Goal: Information Seeking & Learning: Learn about a topic

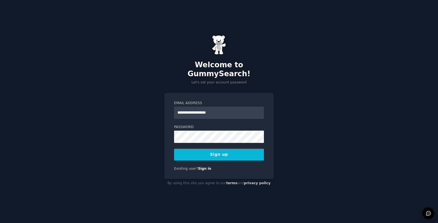
type input "**********"
click at [204, 150] on button "Sign up" at bounding box center [219, 155] width 90 height 12
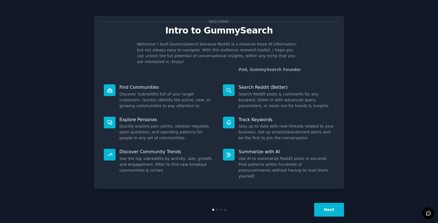
drag, startPoint x: 210, startPoint y: 22, endPoint x: 209, endPoint y: 17, distance: 5.2
click at [209, 17] on div "Welcome! Intro to GummySearch Welcome! I built GummySearch because Reddit is a …" at bounding box center [219, 102] width 250 height 173
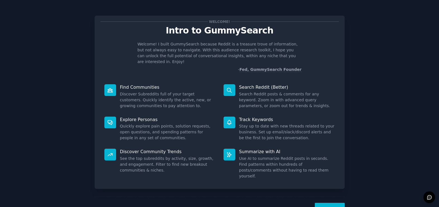
click at [392, 49] on div "Welcome! Intro to GummySearch Welcome! I built GummySearch because Reddit is a …" at bounding box center [219, 115] width 423 height 214
click at [331, 203] on button "Next" at bounding box center [330, 210] width 30 height 14
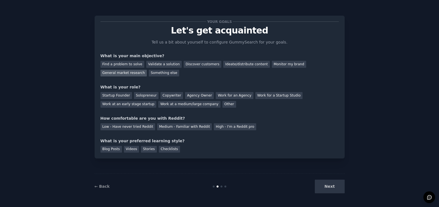
click at [121, 72] on div "General market research" at bounding box center [123, 73] width 47 height 7
click at [195, 95] on div "Agency Owner" at bounding box center [199, 95] width 29 height 7
click at [133, 126] on div "Low - Have never tried Reddit" at bounding box center [127, 126] width 55 height 7
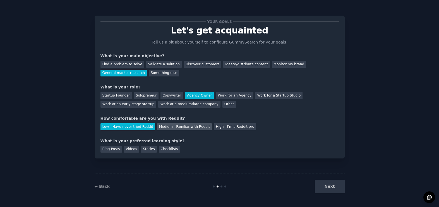
click at [189, 124] on div "Medium - Familiar with Reddit" at bounding box center [184, 126] width 55 height 7
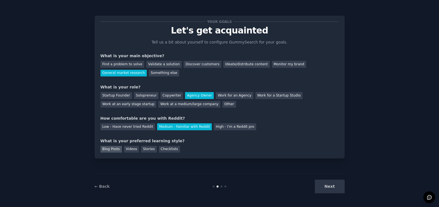
click at [108, 148] on div "Blog Posts" at bounding box center [110, 149] width 21 height 7
click at [109, 148] on div "Blog Posts" at bounding box center [110, 149] width 21 height 7
click at [165, 148] on div "Checklists" at bounding box center [169, 149] width 21 height 7
click at [335, 183] on button "Next" at bounding box center [330, 187] width 30 height 14
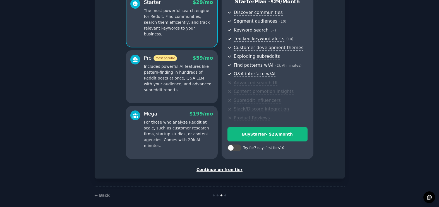
scroll to position [61, 0]
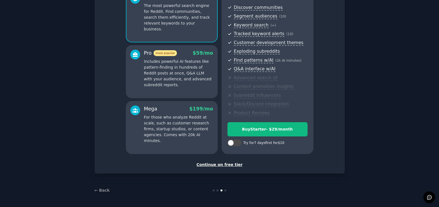
click at [219, 165] on div "Continue on free tier" at bounding box center [219, 165] width 238 height 6
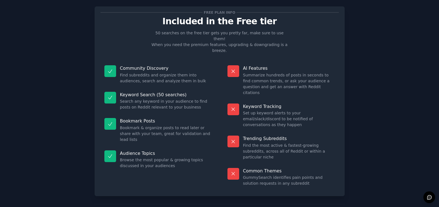
scroll to position [10, 0]
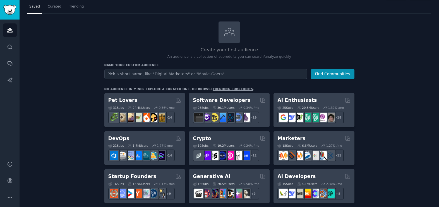
scroll to position [14, 0]
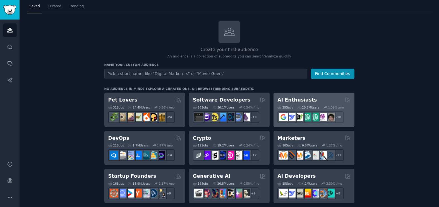
type input "m"
type input "M"
type input "Marketing Mix Modeling"
click at [311, 69] on button "Find Communities" at bounding box center [333, 74] width 44 height 10
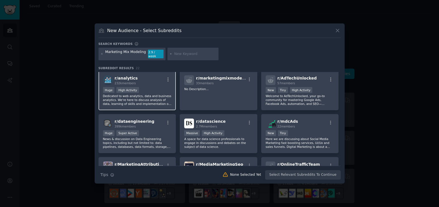
scroll to position [0, 0]
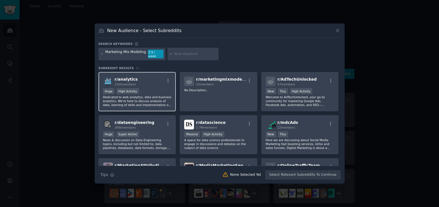
click at [160, 95] on p "Dedicated to web analytics, data and business analytics. We're here to discuss …" at bounding box center [137, 101] width 69 height 12
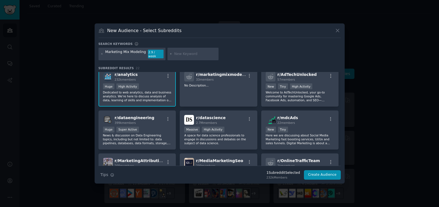
scroll to position [5, 0]
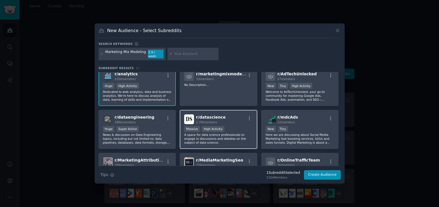
click at [242, 126] on div "1,000,000+ members Massive High Activity" at bounding box center [218, 129] width 69 height 7
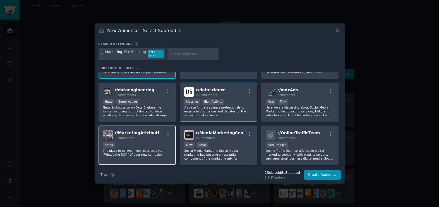
scroll to position [34, 0]
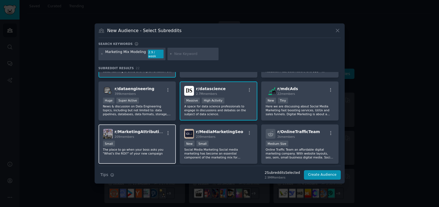
click at [139, 135] on div "209 members" at bounding box center [140, 137] width 50 height 4
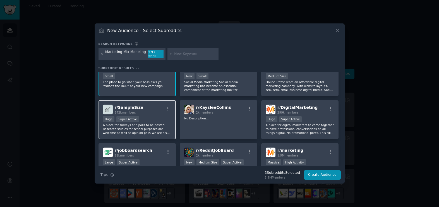
scroll to position [106, 0]
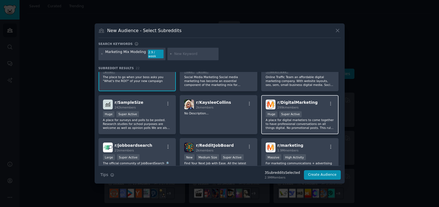
click at [297, 123] on p "A place for digital marketers to come together to have professional conversatio…" at bounding box center [299, 124] width 69 height 12
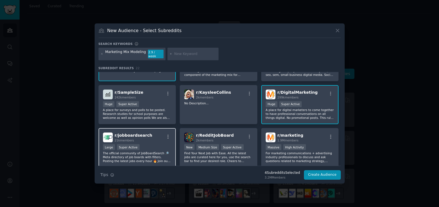
scroll to position [150, 0]
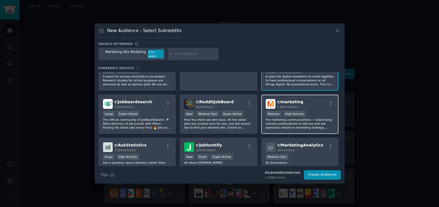
click at [318, 115] on div "Massive High Activity" at bounding box center [299, 114] width 69 height 7
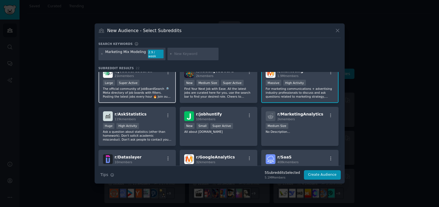
scroll to position [181, 0]
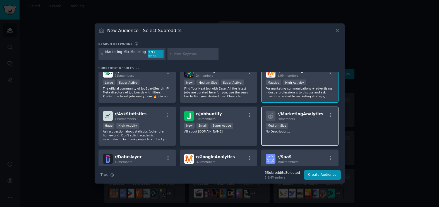
click at [309, 123] on div "1000 - 10,000 members Medium Size" at bounding box center [299, 126] width 69 height 7
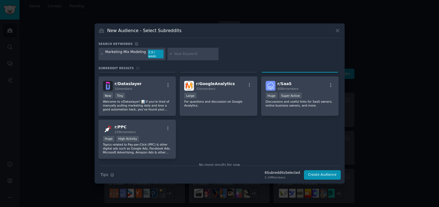
scroll to position [267, 0]
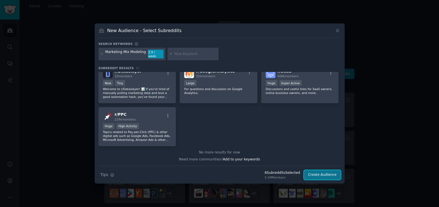
click at [322, 175] on button "Create Audience" at bounding box center [322, 174] width 37 height 9
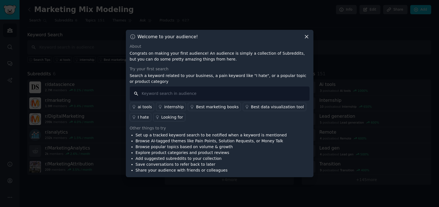
click at [194, 93] on input "text" at bounding box center [220, 93] width 180 height 14
type input "attribution"
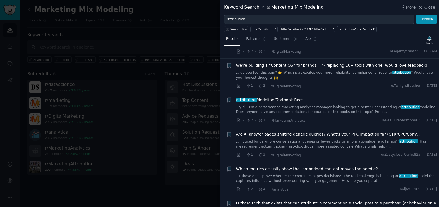
scroll to position [43, 0]
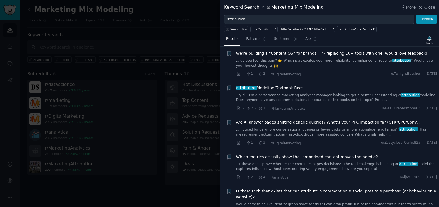
click at [371, 97] on link "...y all! I’m a performance marketing analytics manager looking to get a better…" at bounding box center [336, 98] width 201 height 10
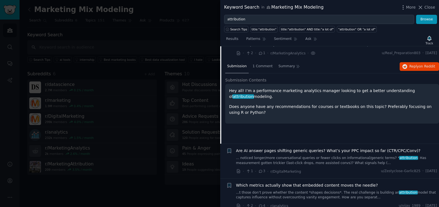
scroll to position [98, 0]
click at [265, 68] on span "1 Comment" at bounding box center [262, 66] width 20 height 5
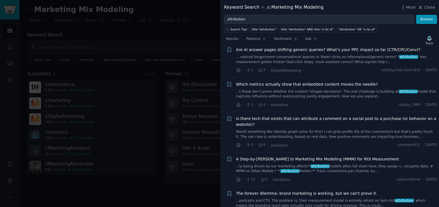
scroll to position [200, 0]
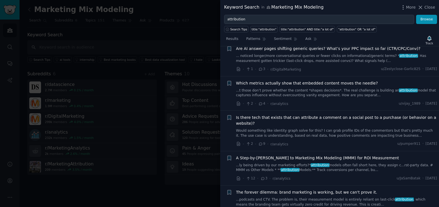
click at [318, 84] on span "Which metrics actually show that embedded content moves the needle?" at bounding box center [307, 83] width 142 height 6
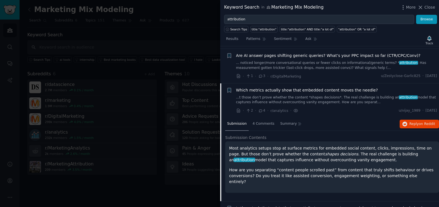
scroll to position [109, 0]
click at [257, 124] on span "4 Comments" at bounding box center [263, 124] width 22 height 5
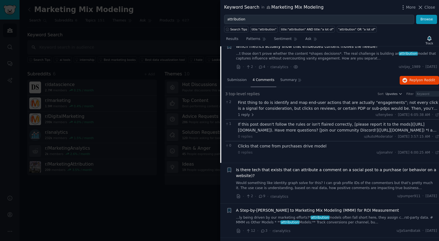
scroll to position [153, 0]
click at [242, 116] on span "1 reply" at bounding box center [246, 115] width 17 height 5
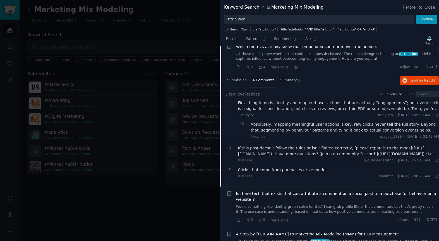
click at [377, 108] on div "First thing to do is identify and map end-user actions that are actually “engag…" at bounding box center [338, 106] width 201 height 12
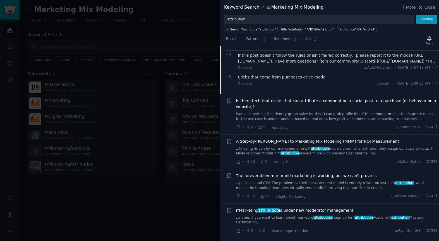
scroll to position [258, 0]
click at [356, 117] on link "Would something like identity graph solve for this? I can grab profile IDs of t…" at bounding box center [336, 116] width 201 height 10
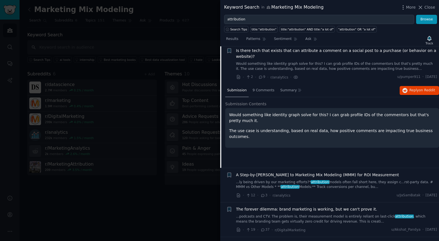
scroll to position [181, 0]
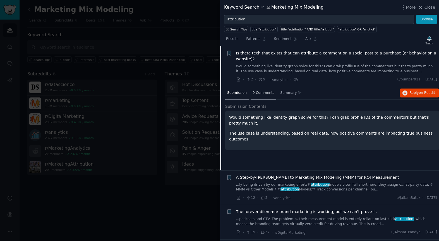
click at [260, 91] on span "9 Comments" at bounding box center [263, 92] width 22 height 5
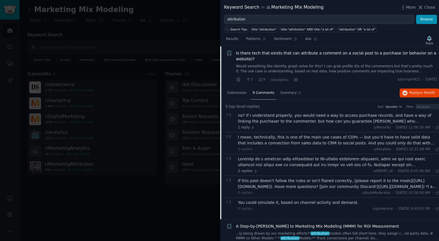
click at [320, 141] on div "I mean, technically, this is one of the main use cases of CDPs — but you’d have…" at bounding box center [338, 140] width 201 height 12
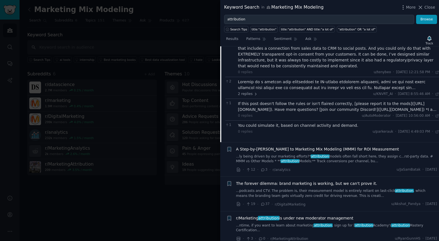
scroll to position [276, 0]
click at [287, 86] on div at bounding box center [338, 84] width 201 height 12
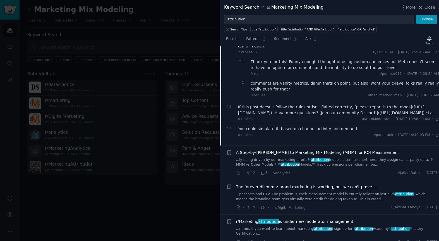
scroll to position [479, 0]
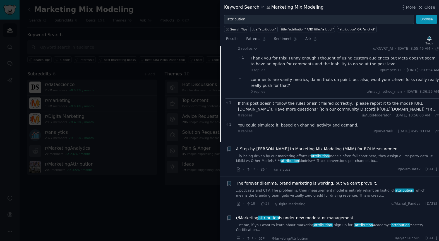
click at [290, 146] on div "A Step-by-[PERSON_NAME] to Marketing Mix Modeling (MMM) for ROI Measurement ...…" at bounding box center [336, 155] width 201 height 18
click at [291, 146] on span "A Step-by-[PERSON_NAME] to Marketing Mix Modeling (MMM) for ROI Measurement" at bounding box center [317, 149] width 163 height 6
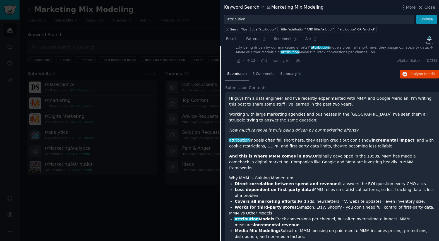
scroll to position [157, 0]
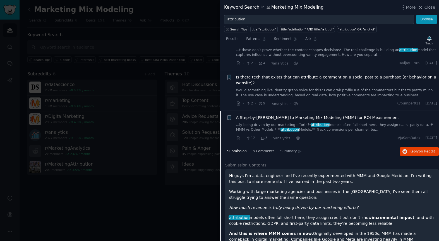
click at [265, 152] on span "3 Comments" at bounding box center [263, 151] width 22 height 5
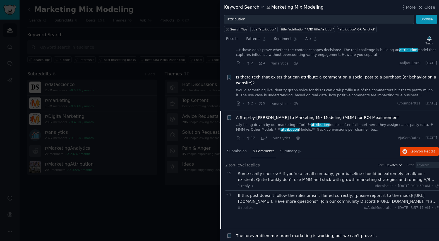
click at [366, 178] on div "Some sanity checks: * If you’re a small company, your baseline should be extrem…" at bounding box center [338, 177] width 201 height 12
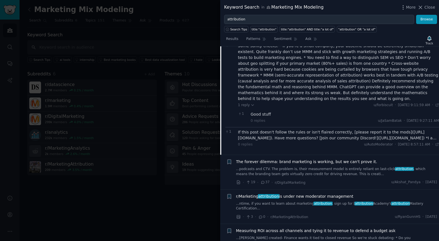
scroll to position [290, 0]
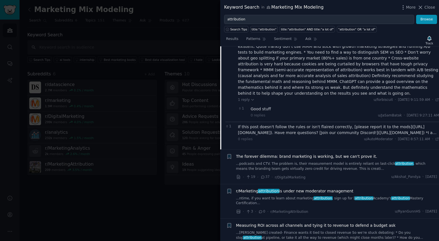
click at [288, 153] on span "The forever dilemma: brand marketing is working, but we can't prove it." at bounding box center [306, 156] width 141 height 6
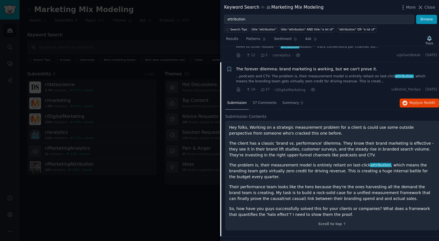
scroll to position [239, 0]
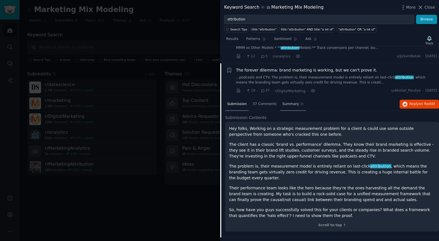
click at [288, 106] on span "Summary" at bounding box center [290, 104] width 16 height 5
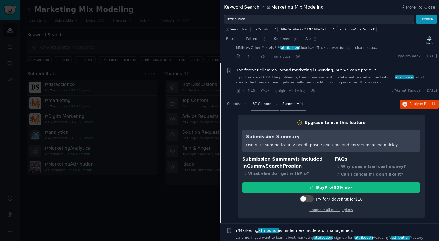
click at [265, 103] on span "37 Comments" at bounding box center [264, 104] width 24 height 5
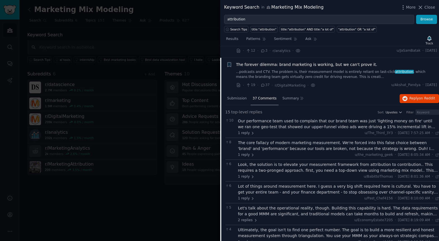
scroll to position [243, 0]
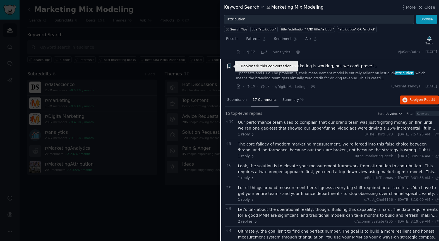
click at [229, 66] on icon "button" at bounding box center [228, 66] width 3 height 4
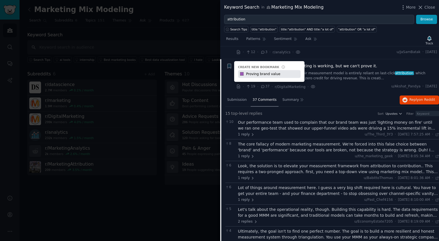
type input "Proving brand value"
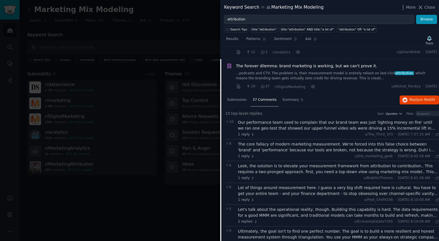
click at [328, 98] on div "Submission 37 Comments Summary Reply on Reddit" at bounding box center [332, 99] width 214 height 13
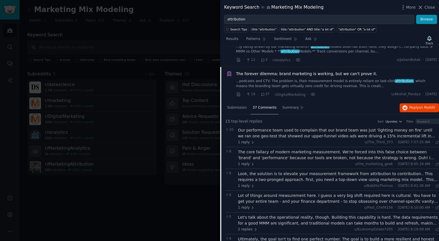
scroll to position [157, 0]
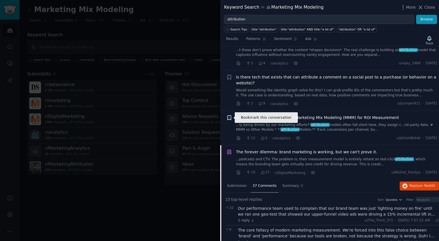
click at [228, 118] on icon "button" at bounding box center [228, 117] width 3 height 4
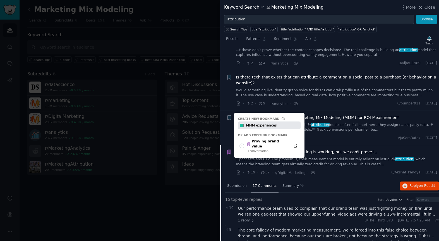
type input "MMM experiences"
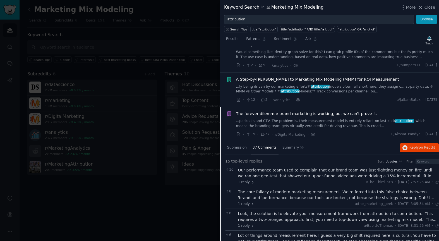
click at [244, 115] on span "The forever dilemma: brand marketing is working, but we can't prove it." at bounding box center [306, 114] width 141 height 6
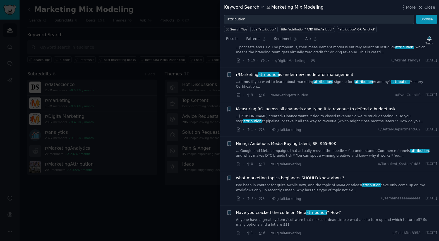
scroll to position [277, 0]
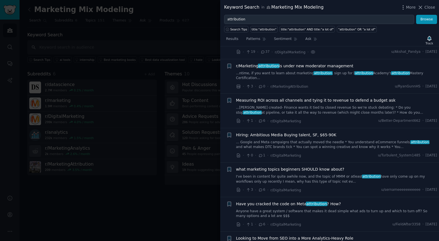
click at [268, 104] on div "Measuring ROI across all channels and tying it to revenue to defend a budget as…" at bounding box center [336, 106] width 201 height 18
click at [270, 102] on span "Measuring ROI across all channels and tying it to revenue to defend a budget ask" at bounding box center [316, 100] width 160 height 6
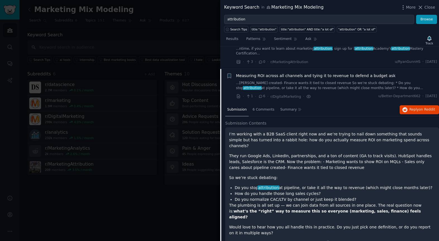
scroll to position [283, 0]
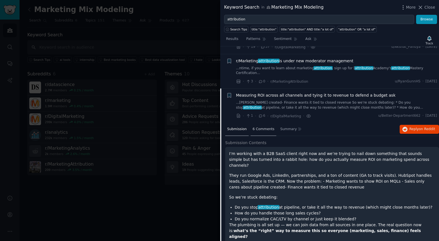
click at [264, 127] on span "6 Comments" at bounding box center [263, 129] width 22 height 5
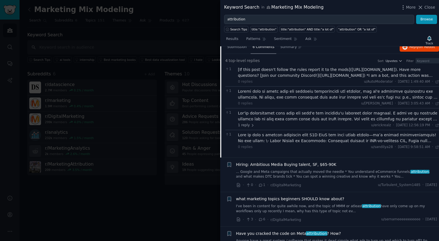
scroll to position [366, 0]
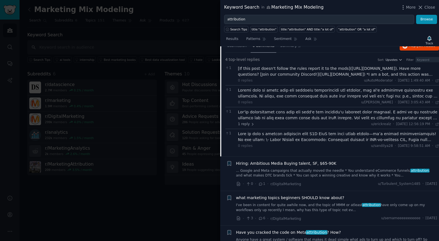
click at [296, 96] on div at bounding box center [338, 93] width 201 height 12
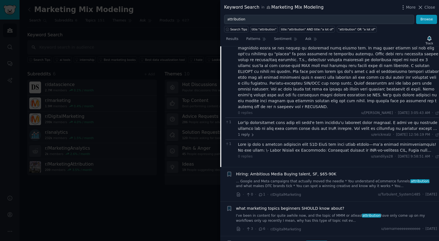
scroll to position [542, 0]
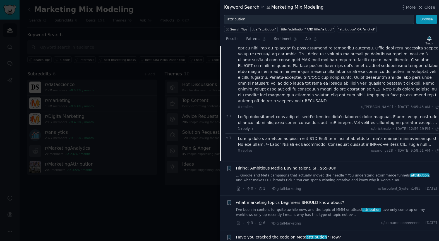
click at [293, 114] on div at bounding box center [338, 120] width 201 height 12
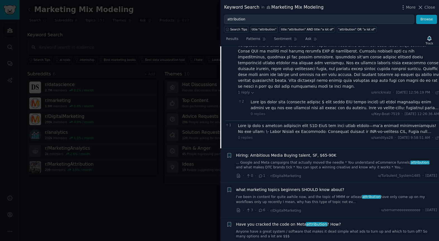
scroll to position [685, 0]
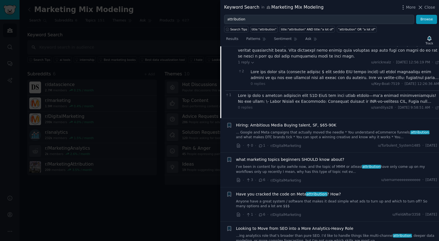
click at [287, 93] on div at bounding box center [338, 99] width 201 height 12
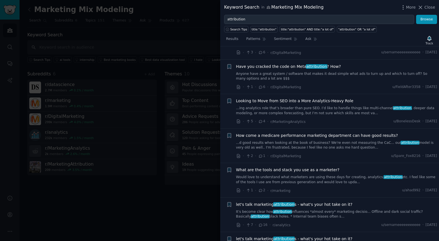
scroll to position [870, 0]
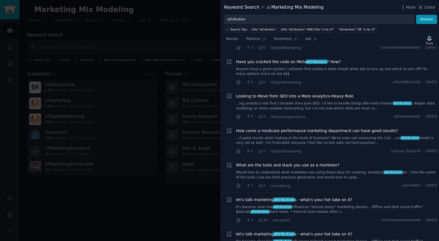
click at [293, 93] on span "Looking to Move from SEO into a More Analytics-Heavy Role" at bounding box center [294, 96] width 117 height 6
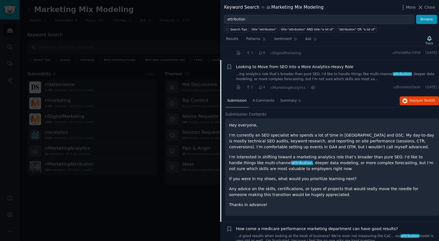
scroll to position [462, 0]
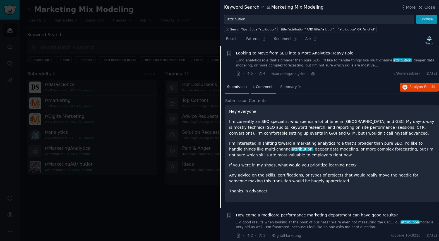
click at [260, 88] on span "4 Comments" at bounding box center [263, 87] width 22 height 5
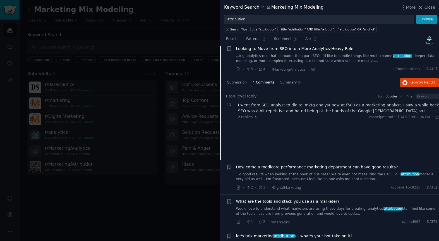
scroll to position [468, 0]
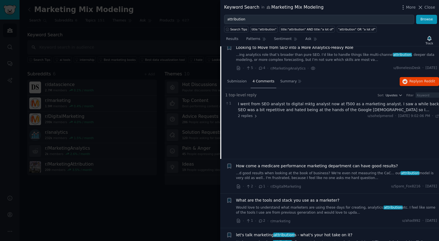
click at [269, 108] on div "I went from SEO analyst to digital mktg analyst now at f500 as a marketing anal…" at bounding box center [338, 107] width 201 height 12
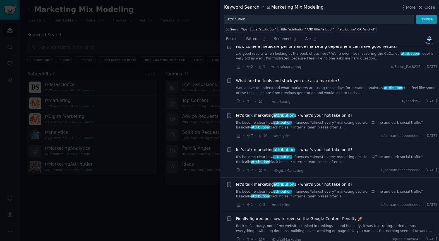
scroll to position [636, 0]
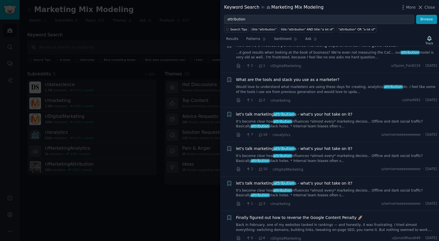
click at [284, 85] on link "Would love to understand what marketers are using these days for creating, anal…" at bounding box center [336, 90] width 201 height 10
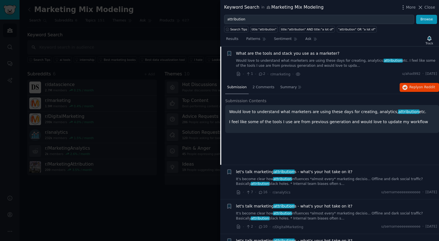
scroll to position [531, 0]
click at [257, 88] on span "2 Comments" at bounding box center [263, 87] width 22 height 5
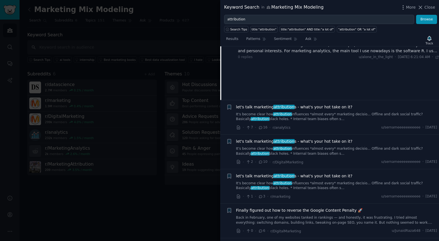
scroll to position [608, 0]
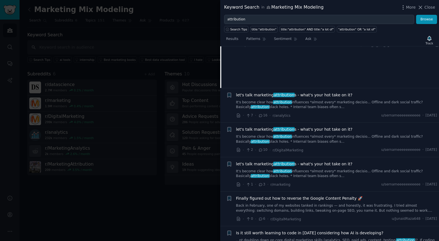
click at [257, 95] on span "let's talk marketing attribution s - what's your hot take on it?" at bounding box center [294, 95] width 116 height 6
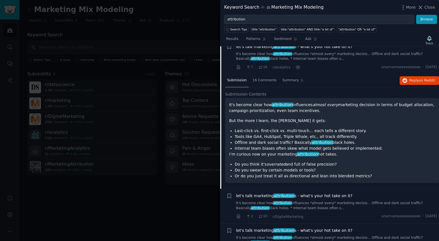
scroll to position [573, 0]
click at [267, 78] on span "16 Comments" at bounding box center [264, 80] width 24 height 5
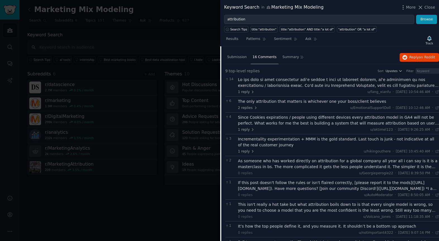
scroll to position [597, 0]
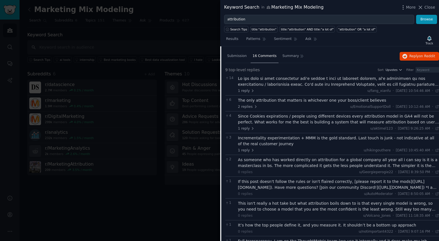
click at [256, 138] on div "Incrementality experimentation + MMM is the gold standard. Last touch is junk -…" at bounding box center [338, 141] width 201 height 12
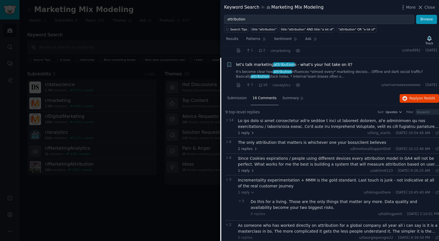
scroll to position [553, 0]
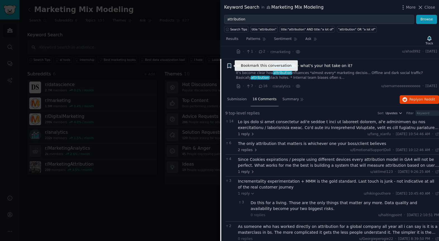
click at [228, 65] on icon "button" at bounding box center [228, 65] width 3 height 4
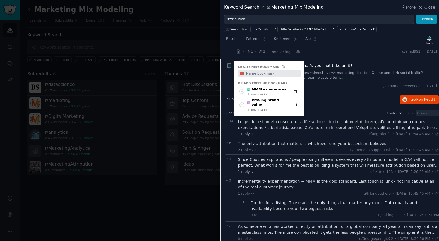
click at [325, 98] on div "Submission 16 Comments Summary Reply on Reddit" at bounding box center [332, 99] width 214 height 13
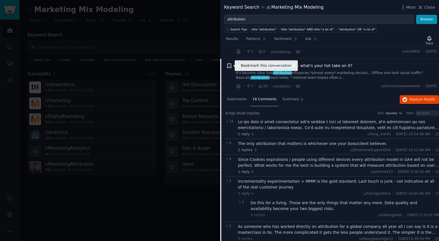
click at [230, 66] on icon "button" at bounding box center [228, 65] width 3 height 4
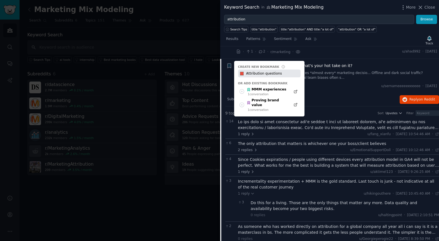
type input "Attribution questions"
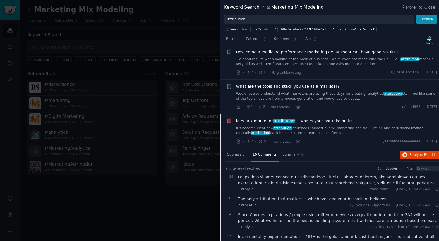
scroll to position [426, 0]
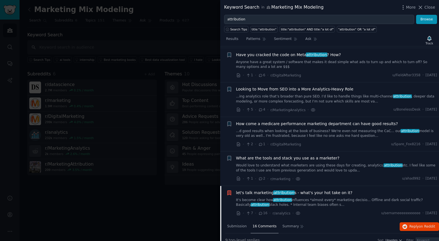
click at [249, 193] on span "let's talk marketing attribution s - what's your hot take on it?" at bounding box center [294, 193] width 116 height 6
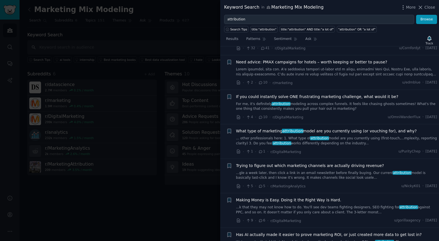
scroll to position [730, 0]
click at [306, 131] on span "What type of marketing attribution model are you currently using (or vouching f…" at bounding box center [326, 130] width 181 height 6
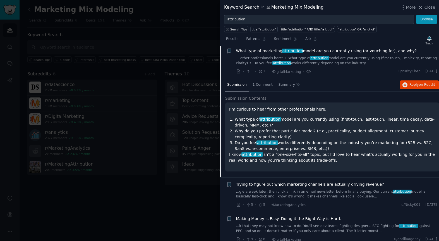
scroll to position [810, 0]
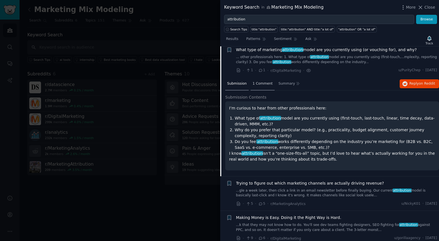
click at [259, 85] on span "1 Comment" at bounding box center [262, 83] width 20 height 5
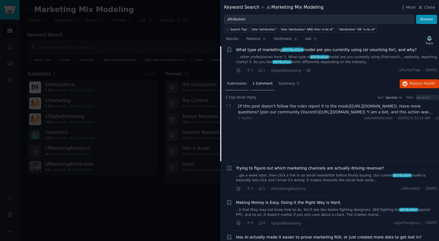
click at [234, 83] on span "Submission" at bounding box center [237, 83] width 20 height 5
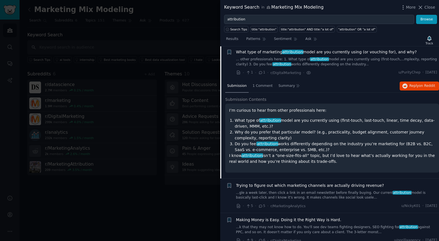
scroll to position [807, 0]
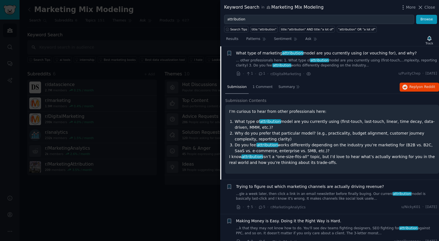
click at [235, 54] on div "Reddit text submission + What type of marketing attribution model are you curre…" at bounding box center [331, 63] width 211 height 26
click at [252, 52] on span "What type of marketing attribution model are you currently using (or vouching f…" at bounding box center [326, 53] width 181 height 6
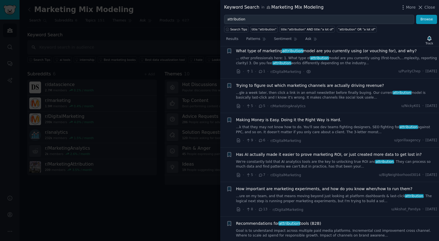
scroll to position [810, 0]
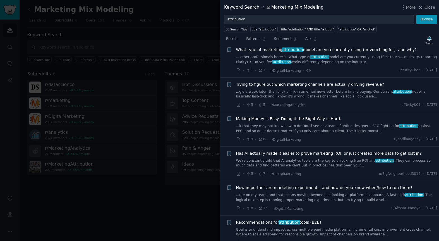
click at [315, 84] on span "Trying to figure out which marketing channels are actually driving revenue?" at bounding box center [310, 84] width 148 height 6
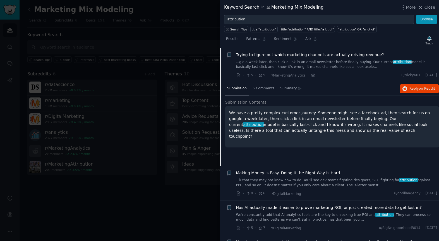
scroll to position [841, 0]
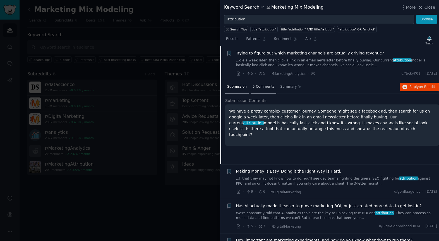
click at [262, 86] on span "5 Comments" at bounding box center [263, 86] width 22 height 5
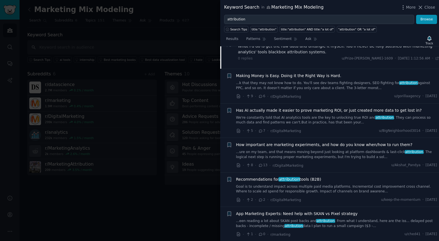
scroll to position [958, 0]
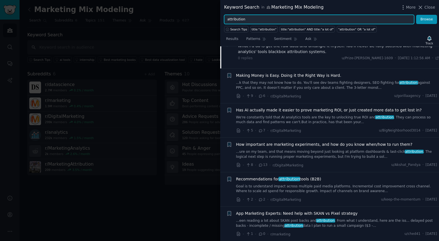
click at [252, 19] on input "attribution" at bounding box center [319, 19] width 190 height 9
drag, startPoint x: 240, startPoint y: 20, endPoint x: 220, endPoint y: 20, distance: 20.4
click at [220, 20] on div "attribution Browse" at bounding box center [329, 19] width 219 height 9
type input ""attribution" AND "MMM""
click at [416, 15] on button "Browse" at bounding box center [426, 19] width 21 height 9
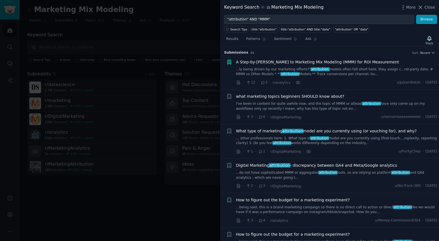
click at [312, 106] on link "I've been in content for quite awhile now, and the topic of MMM or atleast attr…" at bounding box center [336, 106] width 201 height 10
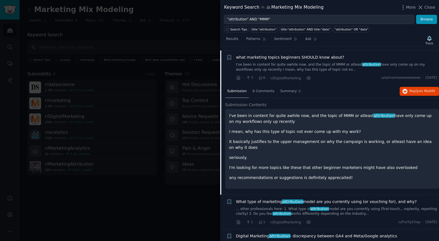
scroll to position [43, 0]
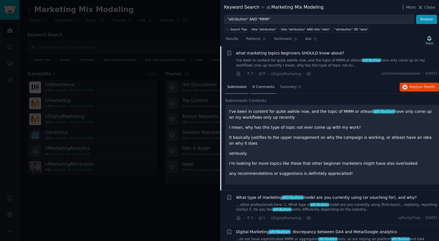
click at [261, 85] on span "6 Comments" at bounding box center [263, 87] width 22 height 5
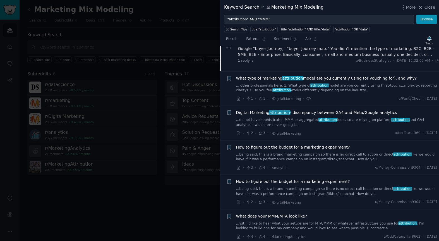
scroll to position [152, 0]
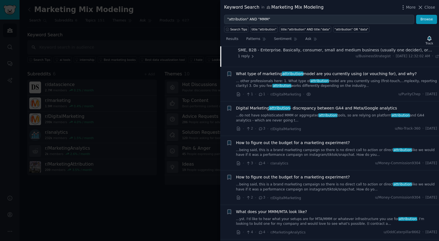
click at [270, 74] on span "What type of marketing attribution model are you currently using (or vouching f…" at bounding box center [326, 74] width 181 height 6
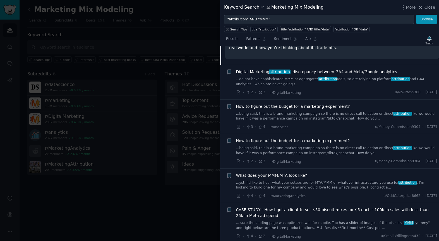
scroll to position [194, 0]
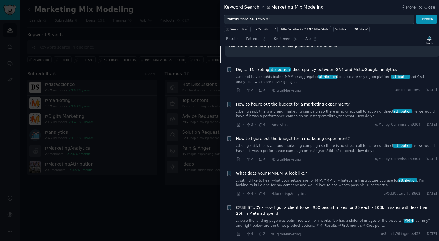
click at [253, 72] on span "Digital Marketing attribution - discrepancy between GA4 and Meta/Google analyti…" at bounding box center [316, 70] width 161 height 6
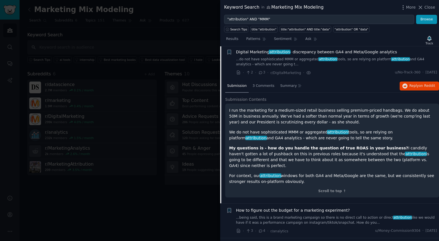
scroll to position [112, 0]
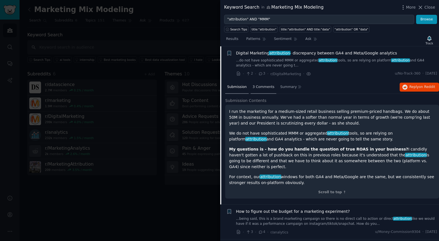
click at [262, 88] on span "3 Comments" at bounding box center [263, 87] width 22 height 5
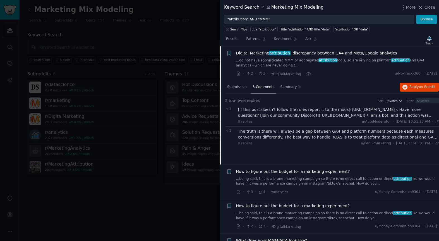
click at [286, 135] on div "The truth is there will always be a gap between GA4 and platform numbers becaus…" at bounding box center [338, 134] width 201 height 12
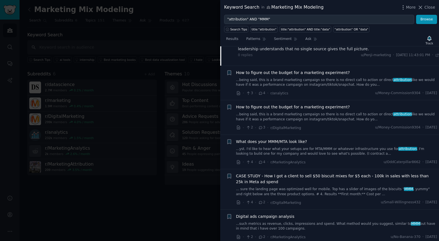
scroll to position [219, 0]
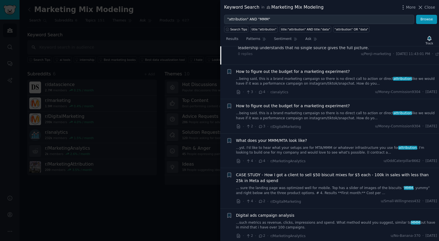
click at [288, 69] on span "How to figure out the budget for a marketing experiment?" at bounding box center [293, 72] width 114 height 6
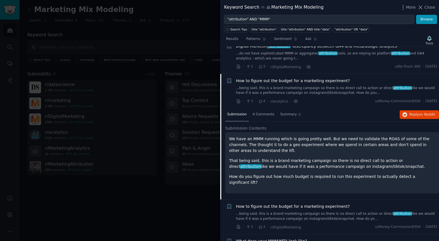
scroll to position [116, 0]
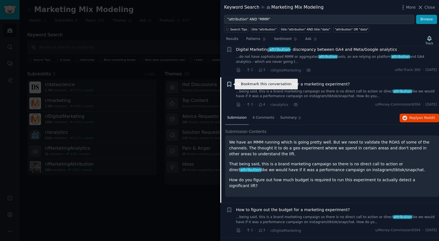
click at [230, 85] on icon "button" at bounding box center [228, 84] width 3 height 4
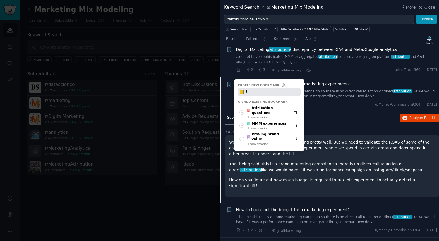
type input "U"
type input "M"
click at [259, 121] on div "MMM experiences" at bounding box center [267, 123] width 40 height 5
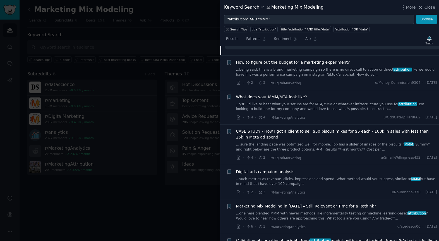
scroll to position [264, 0]
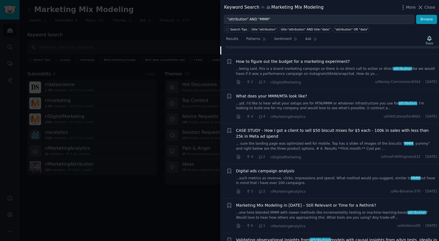
click at [259, 94] on div "What does your MMM/MTA look like? ...yst. I'd like to hear what your setups are…" at bounding box center [336, 102] width 201 height 18
click at [262, 93] on span "What does your MMM/MTA look like?" at bounding box center [271, 96] width 71 height 6
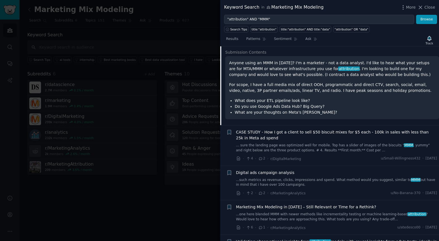
scroll to position [216, 0]
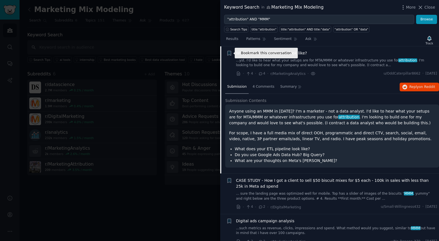
click at [230, 53] on icon "button" at bounding box center [228, 53] width 3 height 4
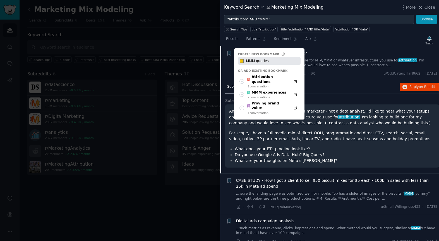
type input "MMM queries"
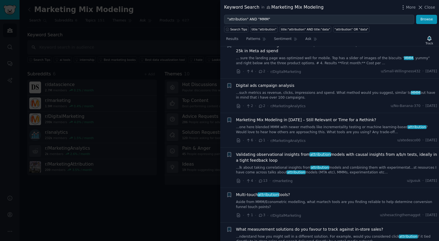
scroll to position [353, 0]
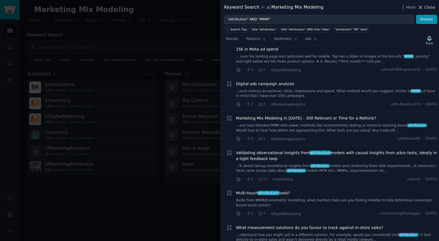
click at [431, 8] on span "Close" at bounding box center [429, 7] width 11 height 6
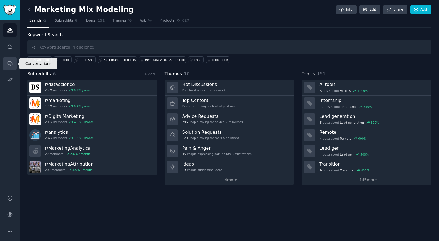
click at [11, 62] on icon "Sidebar" at bounding box center [10, 64] width 6 height 6
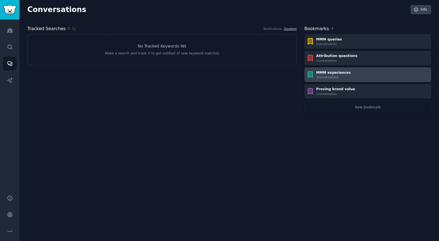
click at [357, 76] on div "MMM experiences 2 conversation s" at bounding box center [367, 74] width 123 height 9
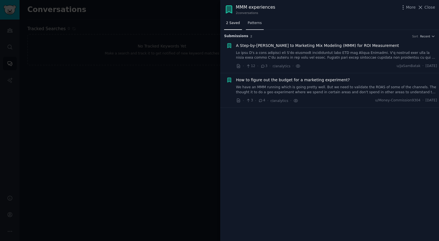
click at [253, 23] on span "Patterns" at bounding box center [255, 23] width 14 height 5
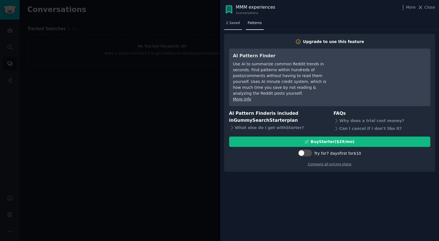
click at [230, 23] on span "2 Saved" at bounding box center [233, 23] width 14 height 5
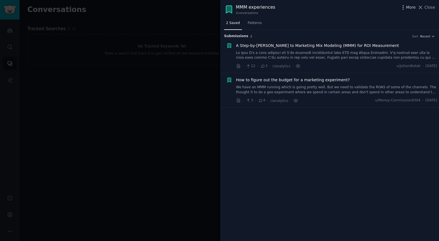
click at [409, 8] on span "More" at bounding box center [411, 7] width 10 height 6
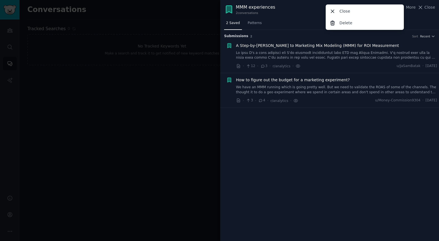
click at [306, 20] on div "2 Saved Patterns" at bounding box center [329, 24] width 219 height 11
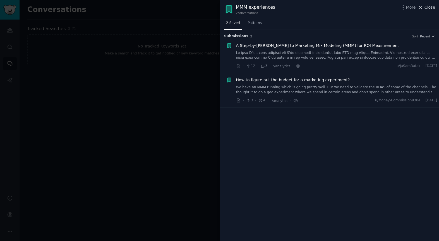
click at [427, 6] on span "Close" at bounding box center [429, 7] width 11 height 6
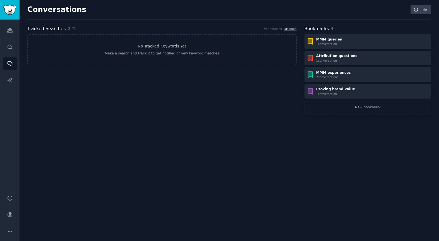
click at [174, 157] on div "Conversations Info Tracked Searches 0 Notifications Disabled No Tracked Keyword…" at bounding box center [229, 120] width 419 height 241
click at [11, 201] on icon "Sidebar" at bounding box center [10, 198] width 6 height 6
click at [12, 50] on link "Search" at bounding box center [10, 47] width 14 height 14
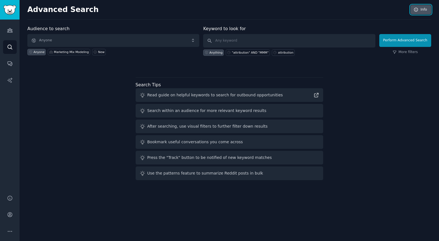
click at [420, 8] on link "Info" at bounding box center [420, 9] width 21 height 9
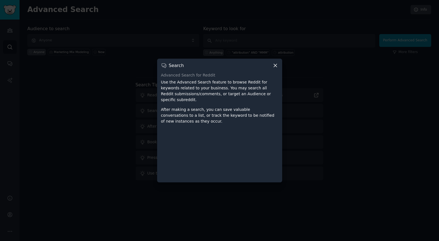
click at [275, 64] on icon at bounding box center [275, 65] width 6 height 6
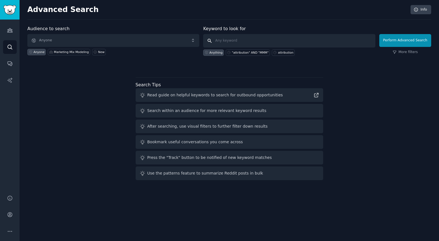
click at [227, 37] on input "text" at bounding box center [289, 40] width 172 height 13
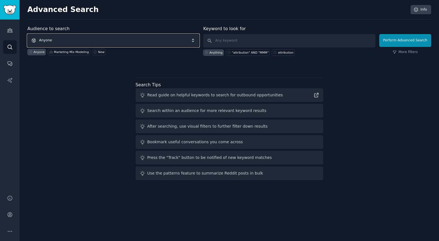
click at [172, 38] on span "Anyone" at bounding box center [113, 40] width 172 height 13
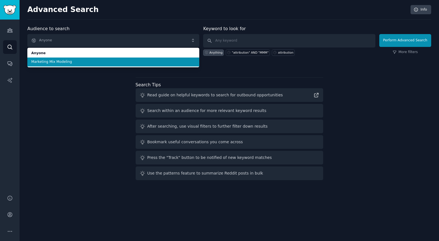
click at [104, 60] on span "Marketing Mix Modeling" at bounding box center [113, 61] width 164 height 5
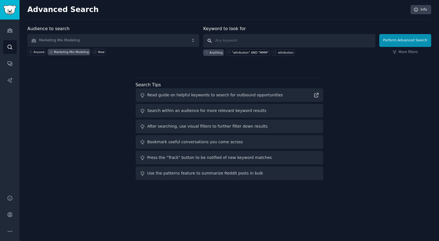
click at [224, 44] on input "text" at bounding box center [289, 40] width 172 height 13
click at [251, 54] on div ""attribution" AND "MMM"" at bounding box center [250, 52] width 37 height 4
type input ""attribution" AND "MMM""
click at [401, 42] on button "Perform Advanced Search" at bounding box center [405, 40] width 52 height 13
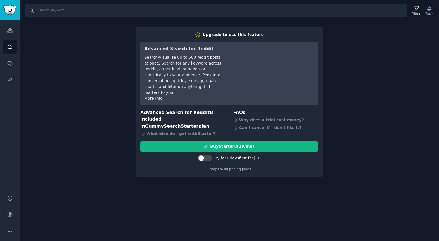
click at [401, 42] on div "Search Filters Track Upgrade to use this feature Advanced Search for Reddit Sea…" at bounding box center [229, 120] width 419 height 241
click at [389, 59] on div "Search Filters Track Upgrade to use this feature Advanced Search for Reddit Sea…" at bounding box center [229, 120] width 419 height 241
click at [280, 187] on div "Search Filters Track Upgrade to use this feature Advanced Search for Reddit Sea…" at bounding box center [229, 120] width 419 height 241
click at [72, 72] on div "Search Filters Track Upgrade to use this feature Advanced Search for Reddit Sea…" at bounding box center [229, 120] width 419 height 241
click at [399, 30] on div "Search Filters Track Upgrade to use this feature Advanced Search for Reddit Sea…" at bounding box center [229, 120] width 419 height 241
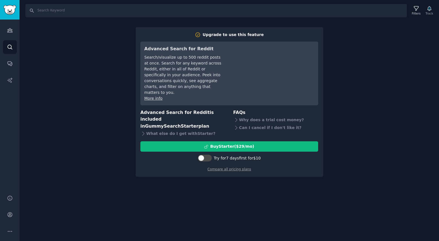
click at [76, 92] on div "Search Filters Track Upgrade to use this feature Advanced Search for Reddit Sea…" at bounding box center [229, 120] width 419 height 241
click at [12, 215] on icon "Sidebar" at bounding box center [10, 214] width 6 height 6
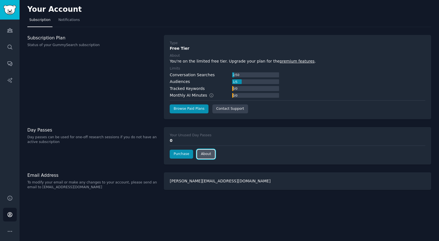
click at [206, 155] on link "About" at bounding box center [206, 153] width 18 height 9
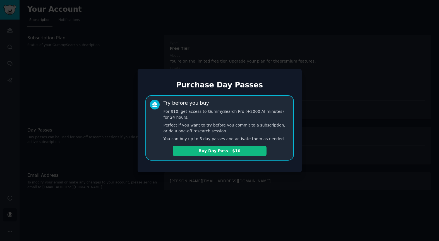
click at [242, 180] on div at bounding box center [219, 120] width 439 height 241
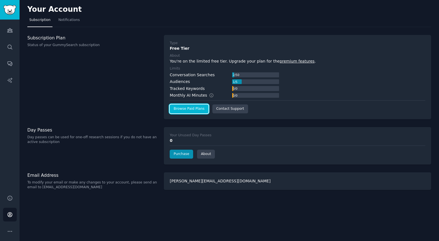
click at [194, 108] on link "Browse Paid Plans" at bounding box center [189, 108] width 38 height 9
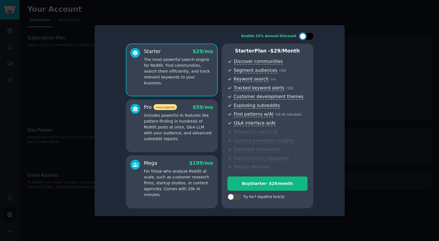
click at [310, 37] on div at bounding box center [309, 36] width 3 height 3
click at [299, 38] on div at bounding box center [306, 36] width 14 height 7
checkbox input "false"
click at [360, 131] on div at bounding box center [219, 120] width 439 height 241
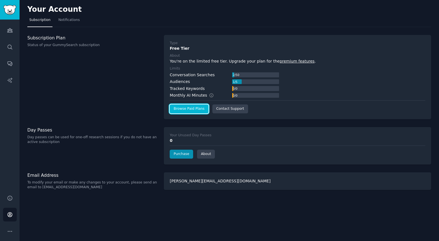
click at [196, 108] on link "Browse Paid Plans" at bounding box center [189, 108] width 38 height 9
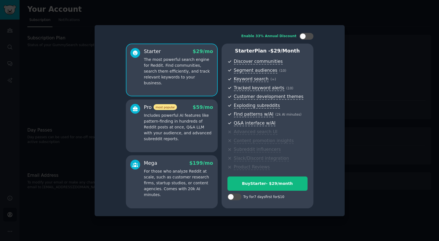
click at [190, 121] on p "Includes powerful AI features like pattern-finding in hundreds of Reddit posts …" at bounding box center [178, 126] width 69 height 29
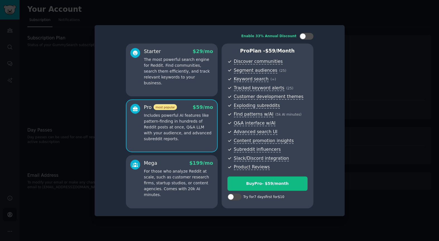
click at [159, 181] on p "For those who analyze Reddit at scale, such as customer research firms, startup…" at bounding box center [178, 182] width 69 height 29
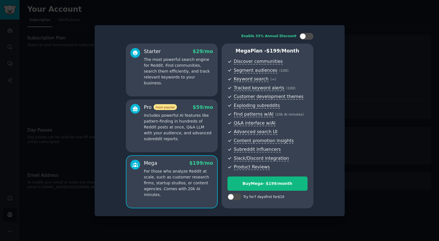
click at [364, 103] on div at bounding box center [219, 120] width 439 height 241
